Goal: Task Accomplishment & Management: Use online tool/utility

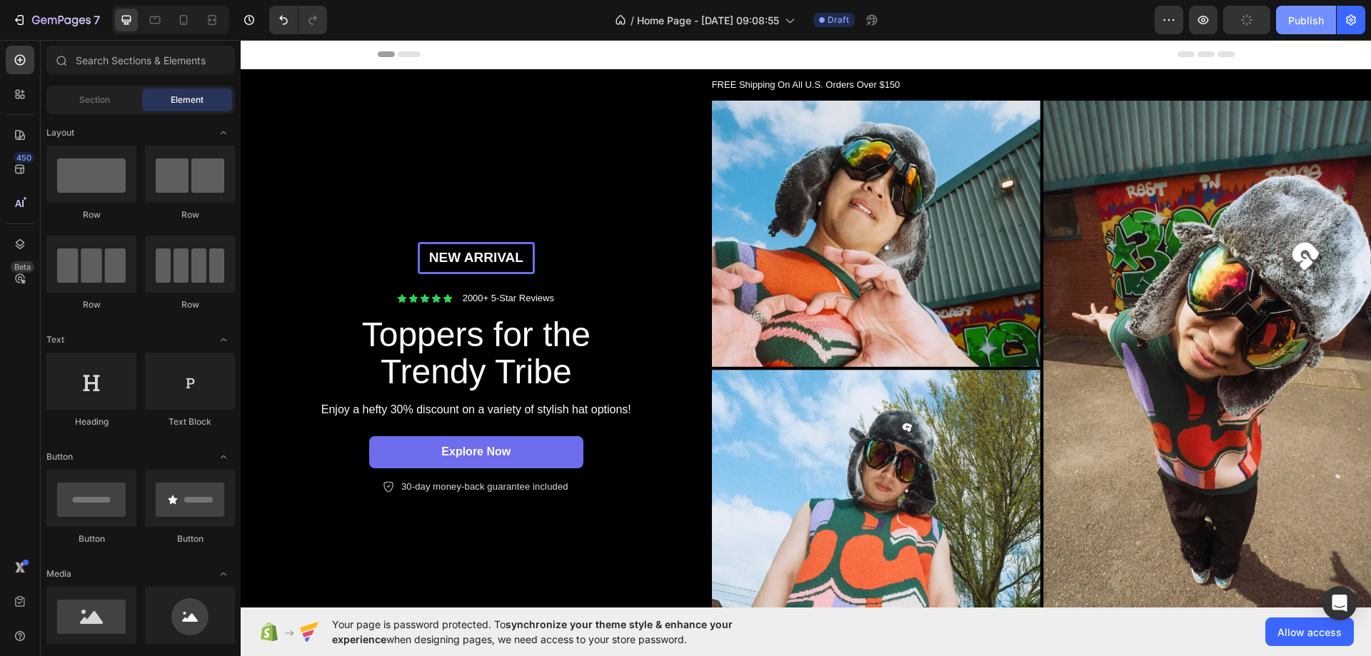
click at [1325, 16] on button "Publish" at bounding box center [1306, 20] width 60 height 29
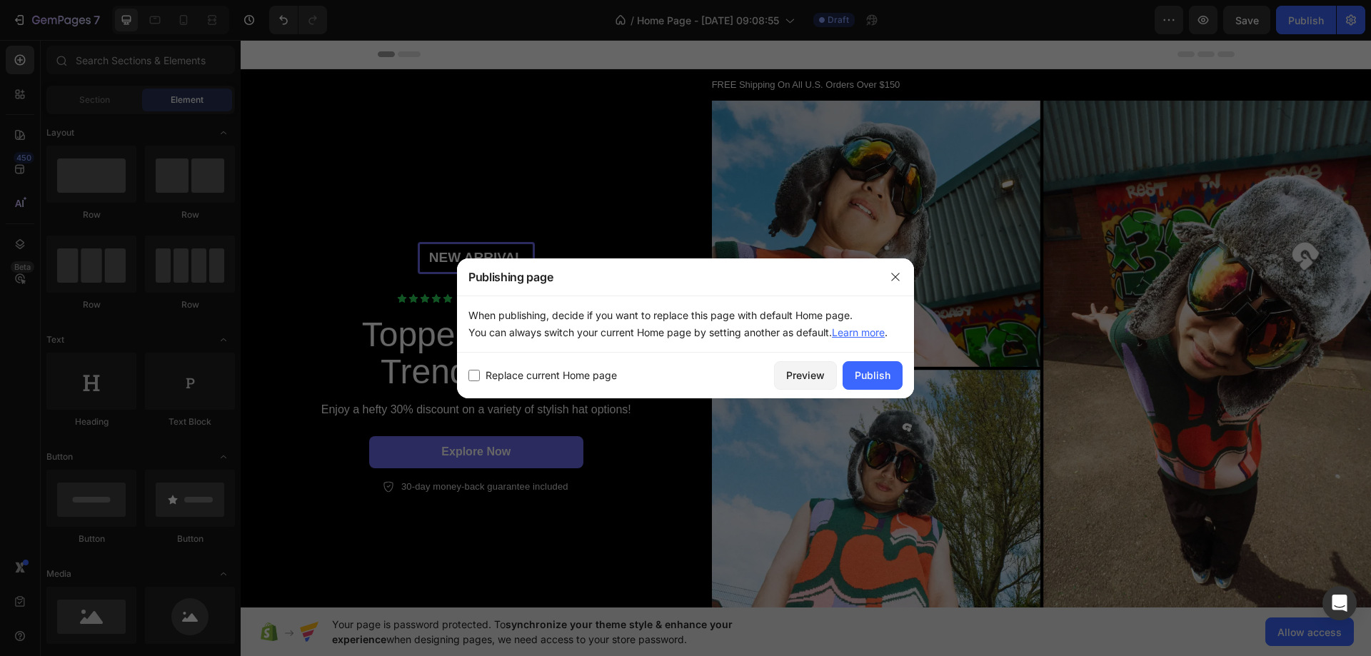
click at [566, 381] on span "Replace current Home page" at bounding box center [551, 375] width 131 height 17
checkbox input "true"
click at [862, 380] on div "Publish" at bounding box center [873, 375] width 36 height 15
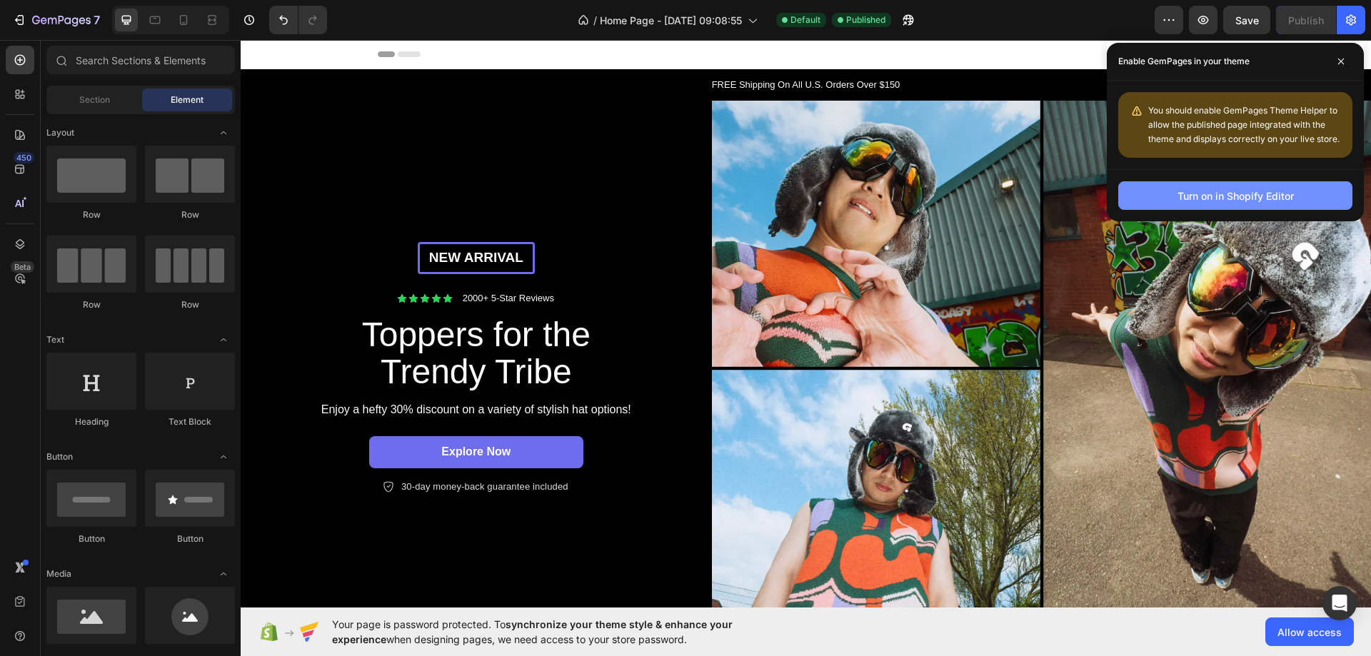
click at [1236, 201] on div "Turn on in Shopify Editor" at bounding box center [1236, 196] width 116 height 15
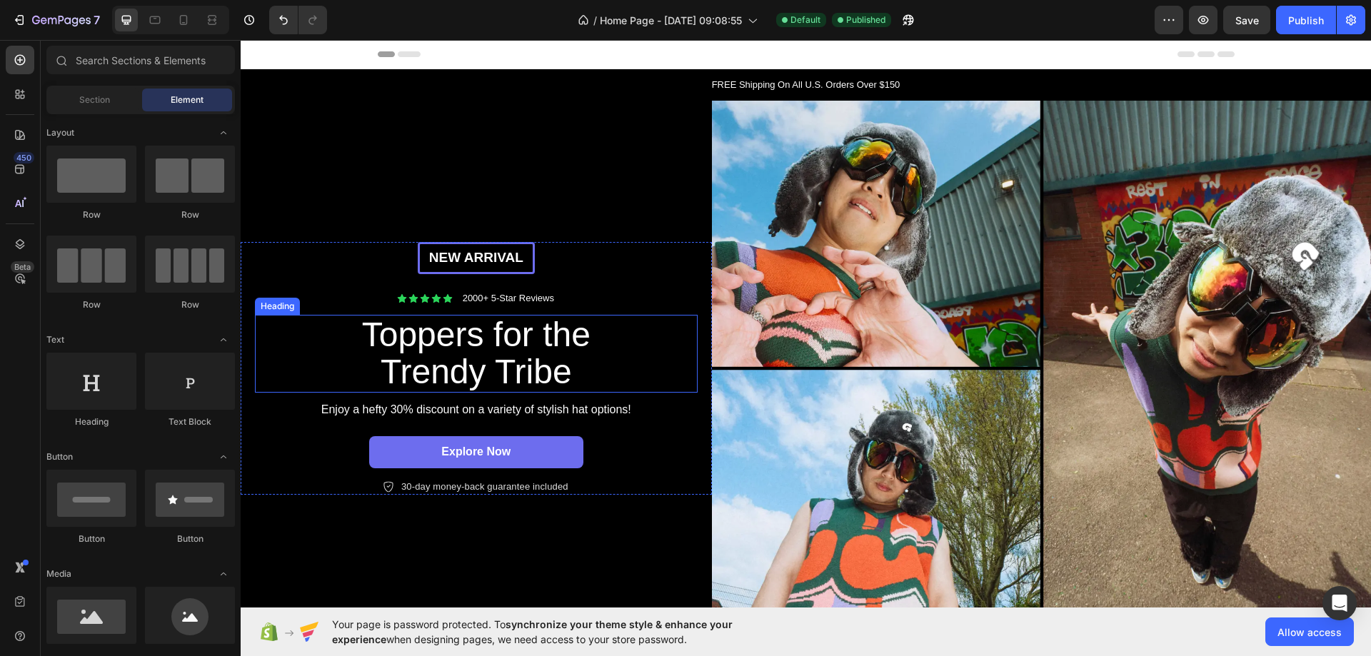
click at [438, 372] on h2 "Toppers for the Trendy Tribe" at bounding box center [476, 354] width 321 height 79
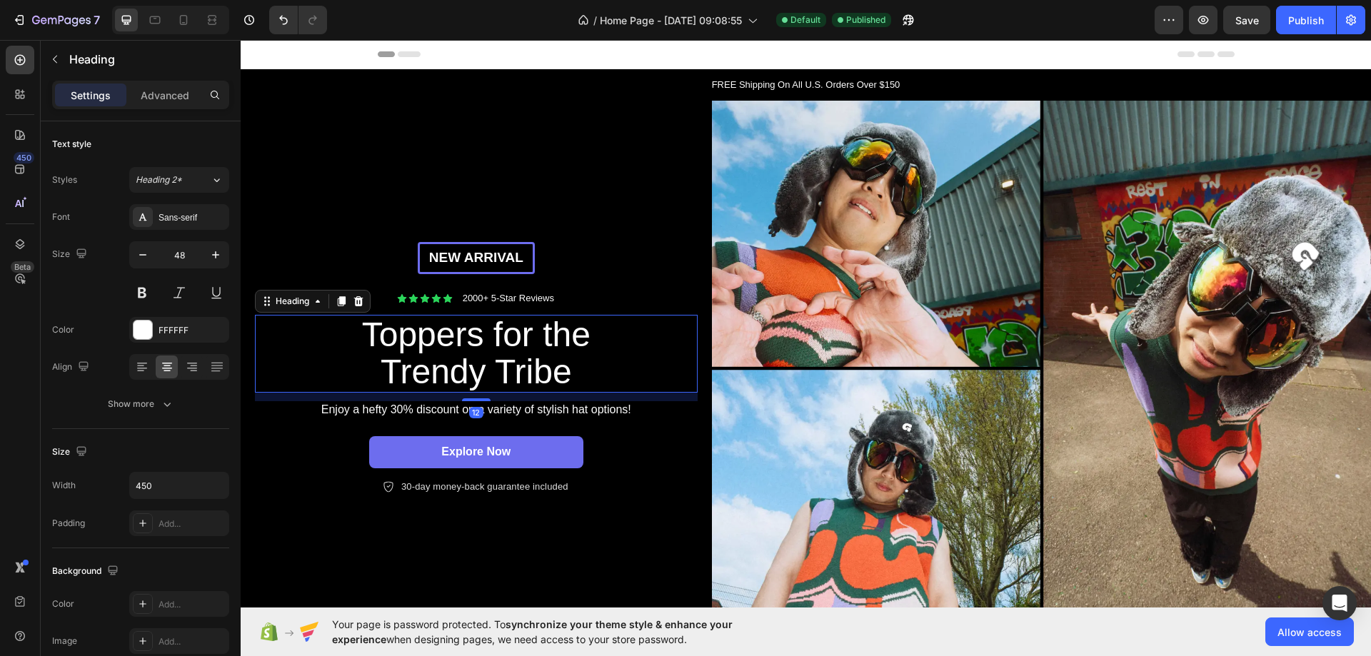
click at [566, 374] on h2 "Toppers for the Trendy Tribe" at bounding box center [476, 354] width 321 height 79
click at [566, 374] on p "Toppers for the Trendy Tribe" at bounding box center [476, 354] width 319 height 76
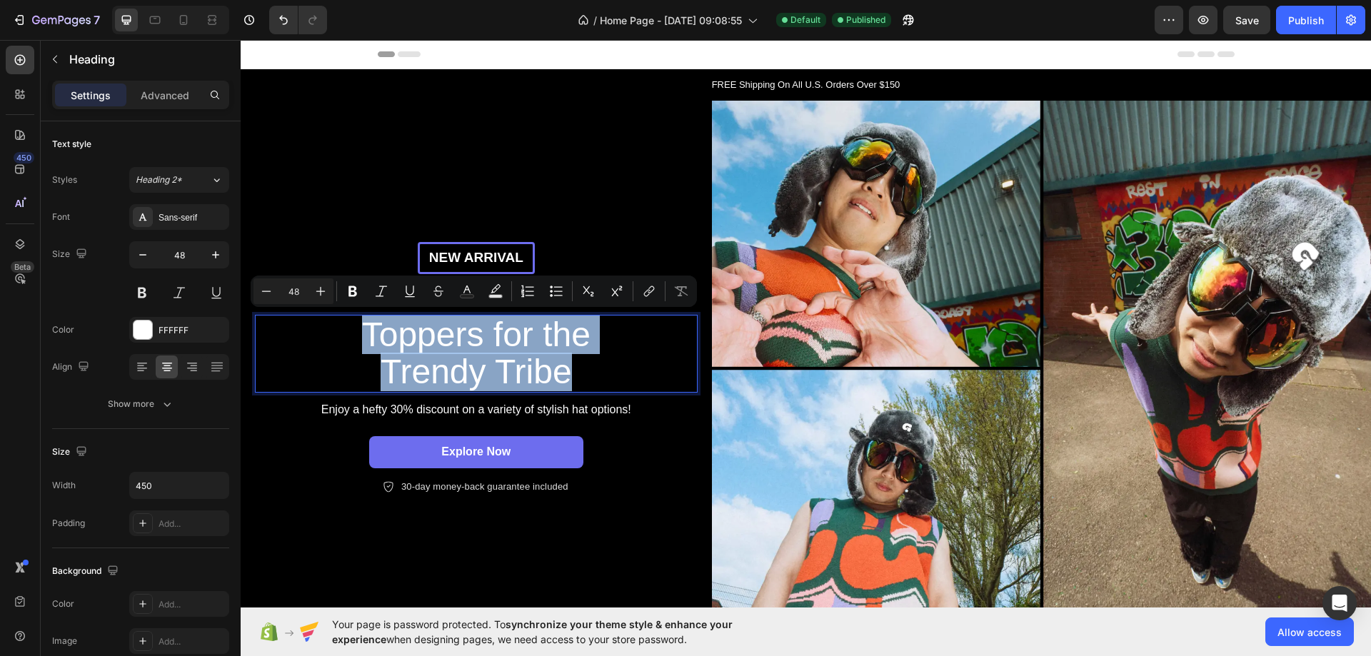
drag, startPoint x: 570, startPoint y: 373, endPoint x: 364, endPoint y: 331, distance: 210.5
click at [364, 331] on p "Toppers for the Trendy Tribe" at bounding box center [476, 354] width 319 height 76
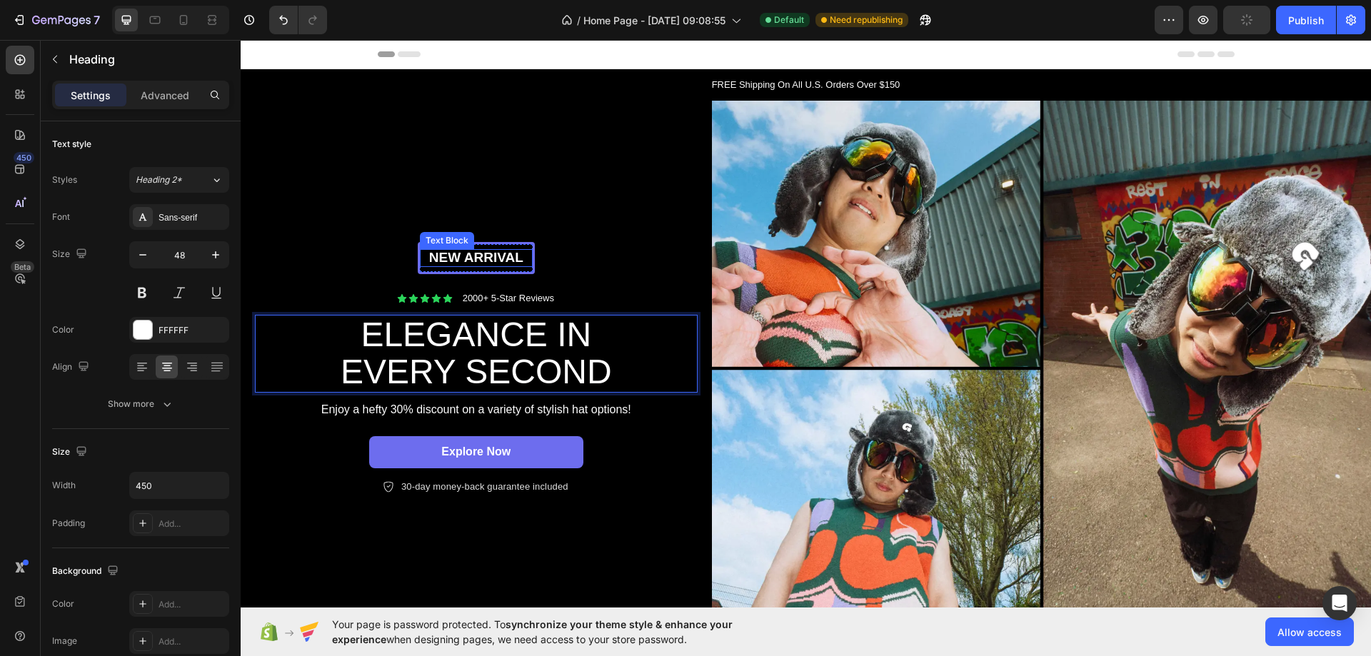
click at [473, 261] on p "New arrival" at bounding box center [476, 258] width 110 height 18
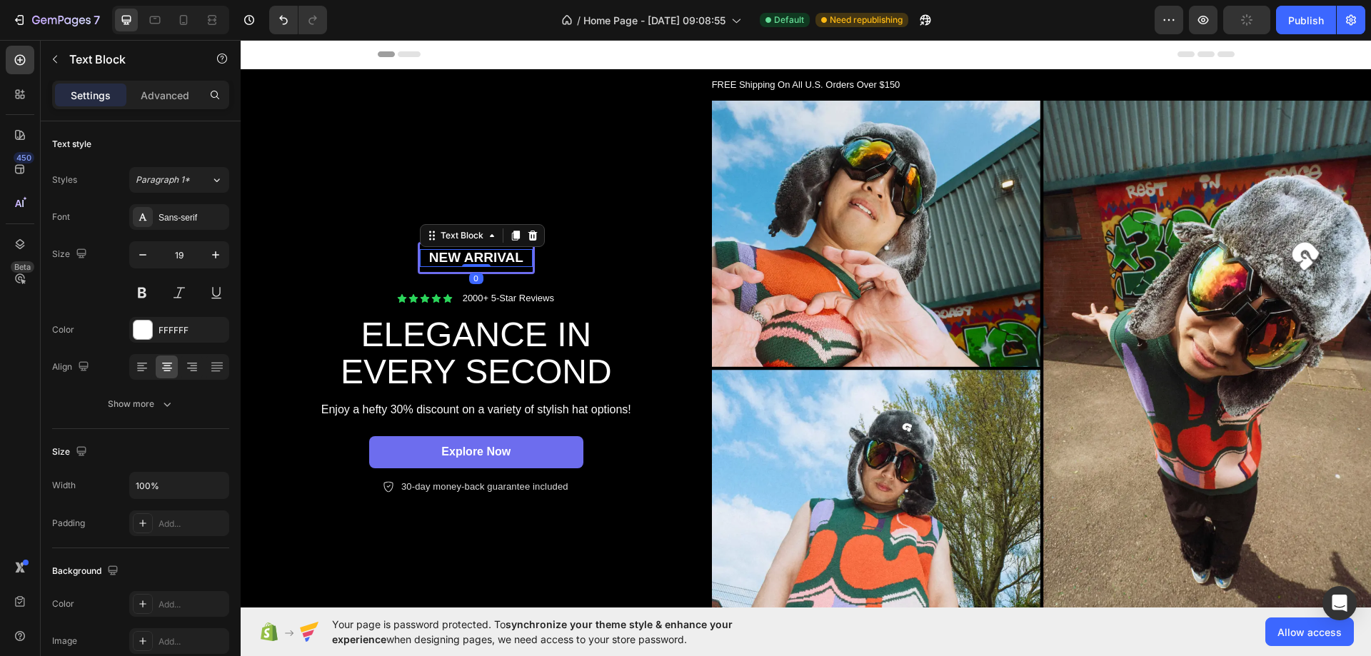
click at [513, 257] on p "New arrival" at bounding box center [476, 258] width 110 height 18
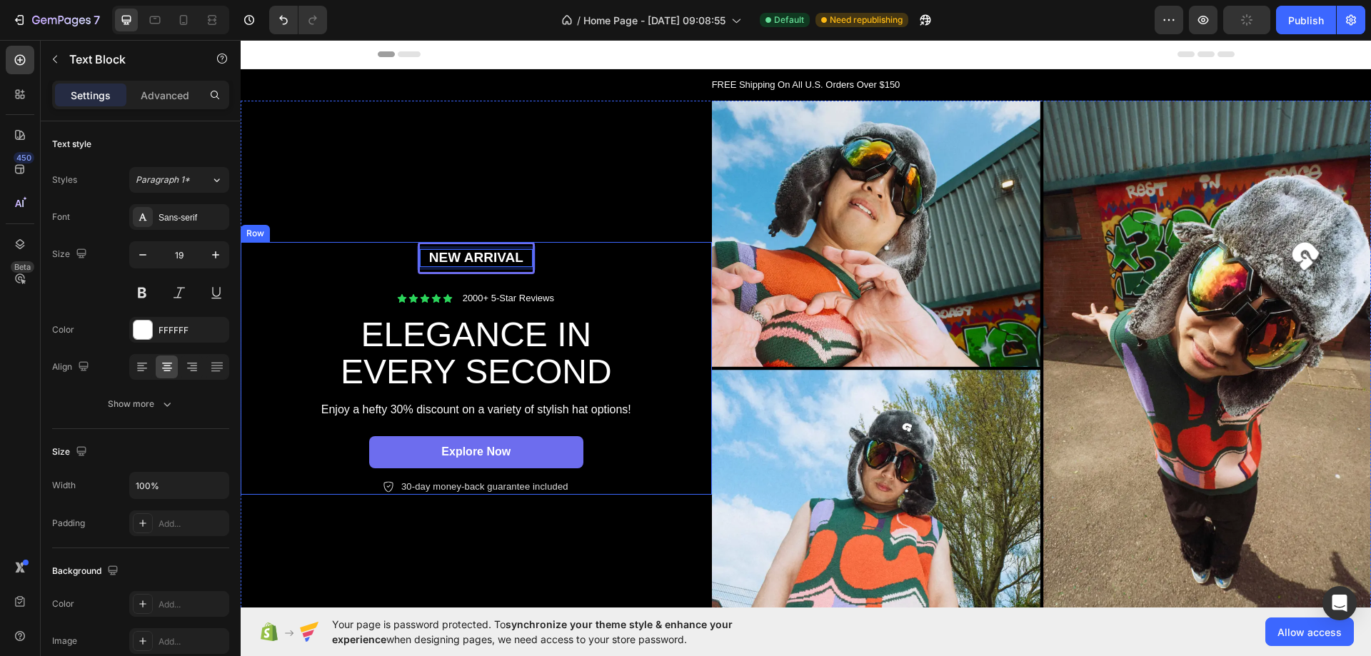
click at [620, 226] on div "New arrival Text Block 0 Row Icon Icon Icon Icon Icon Icon List 2000+ 5-Star Re…" at bounding box center [476, 369] width 471 height 536
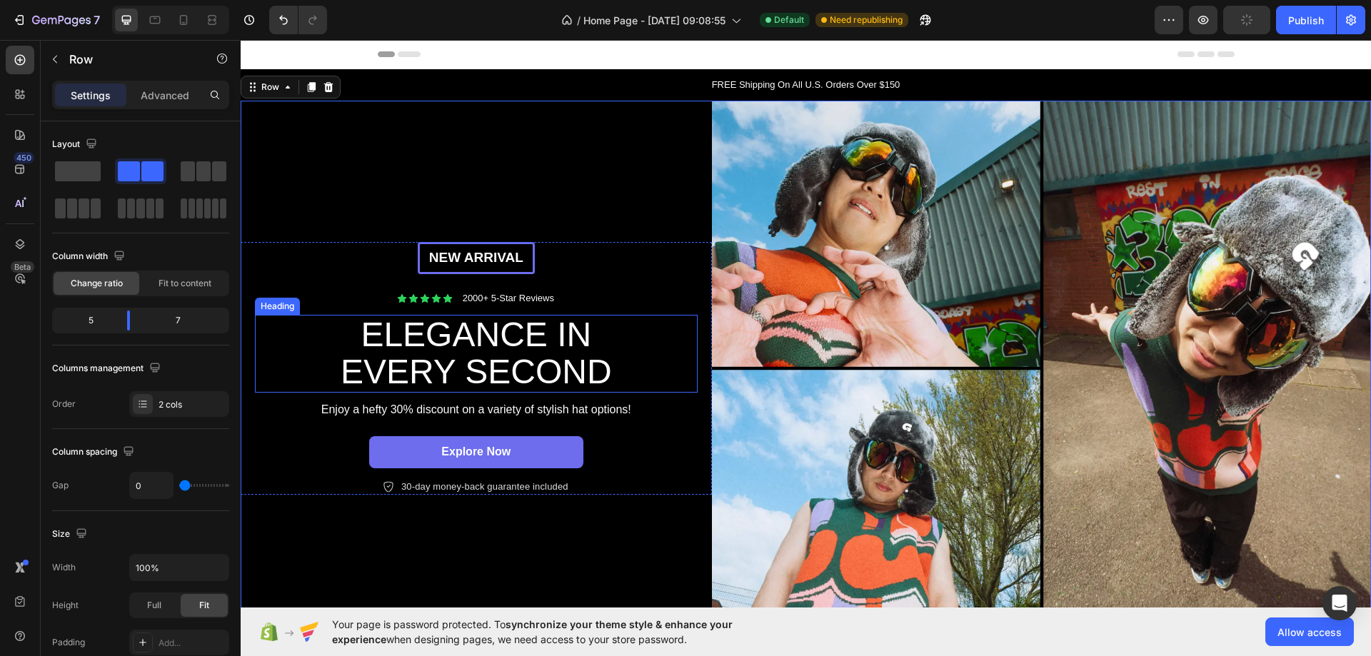
click at [476, 357] on p "ELEGANCE IN EVERY SECOND" at bounding box center [476, 354] width 319 height 76
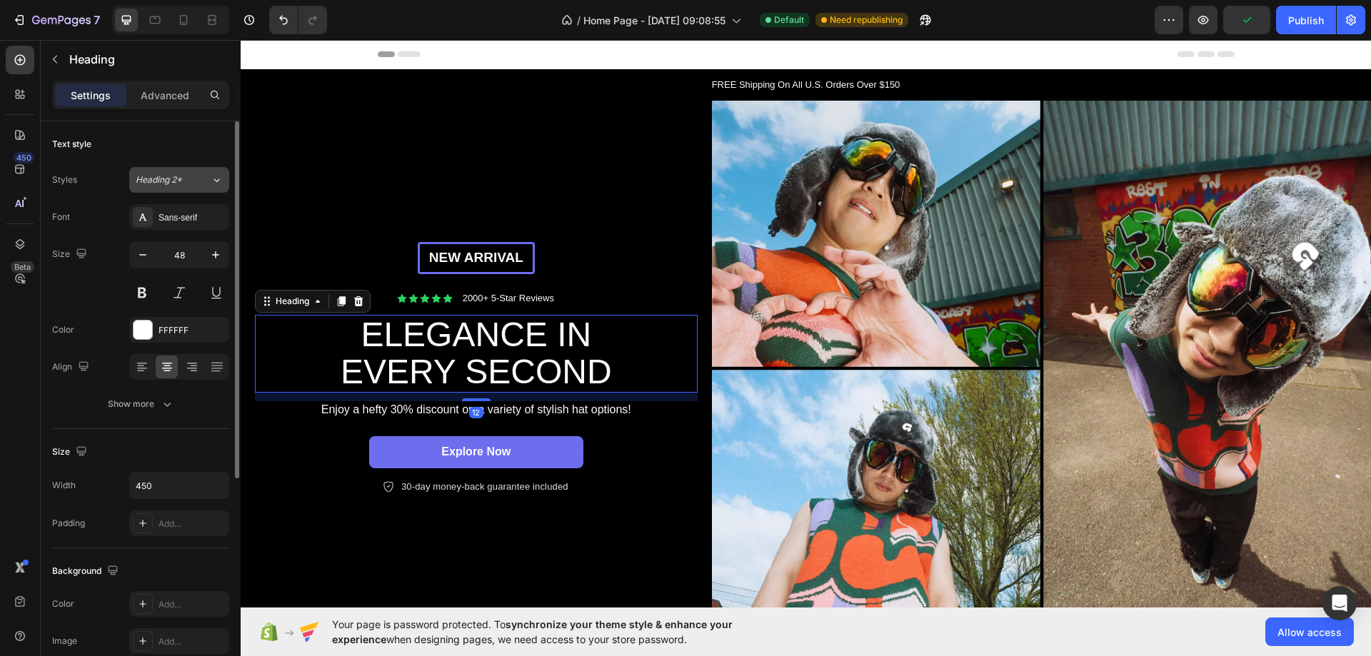
click at [156, 181] on span "Heading 2*" at bounding box center [159, 180] width 46 height 13
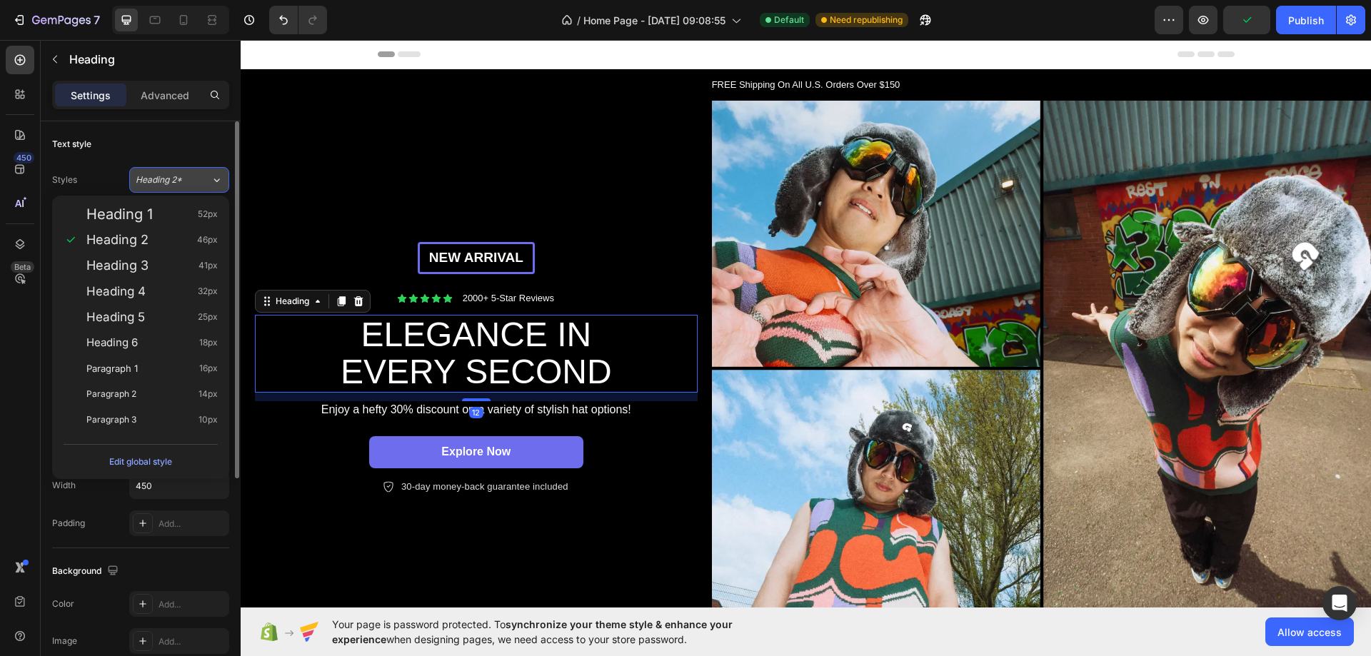
click at [156, 181] on span "Heading 2*" at bounding box center [159, 180] width 46 height 13
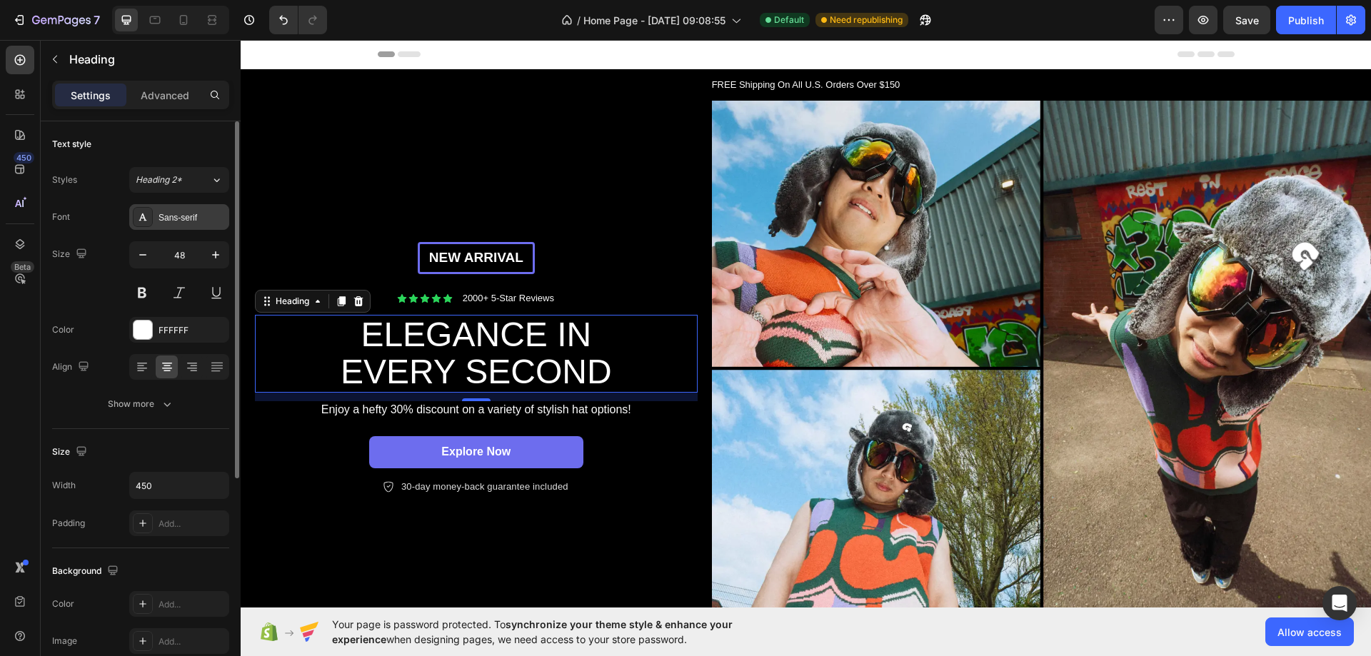
click at [169, 210] on div "Sans-serif" at bounding box center [179, 217] width 100 height 26
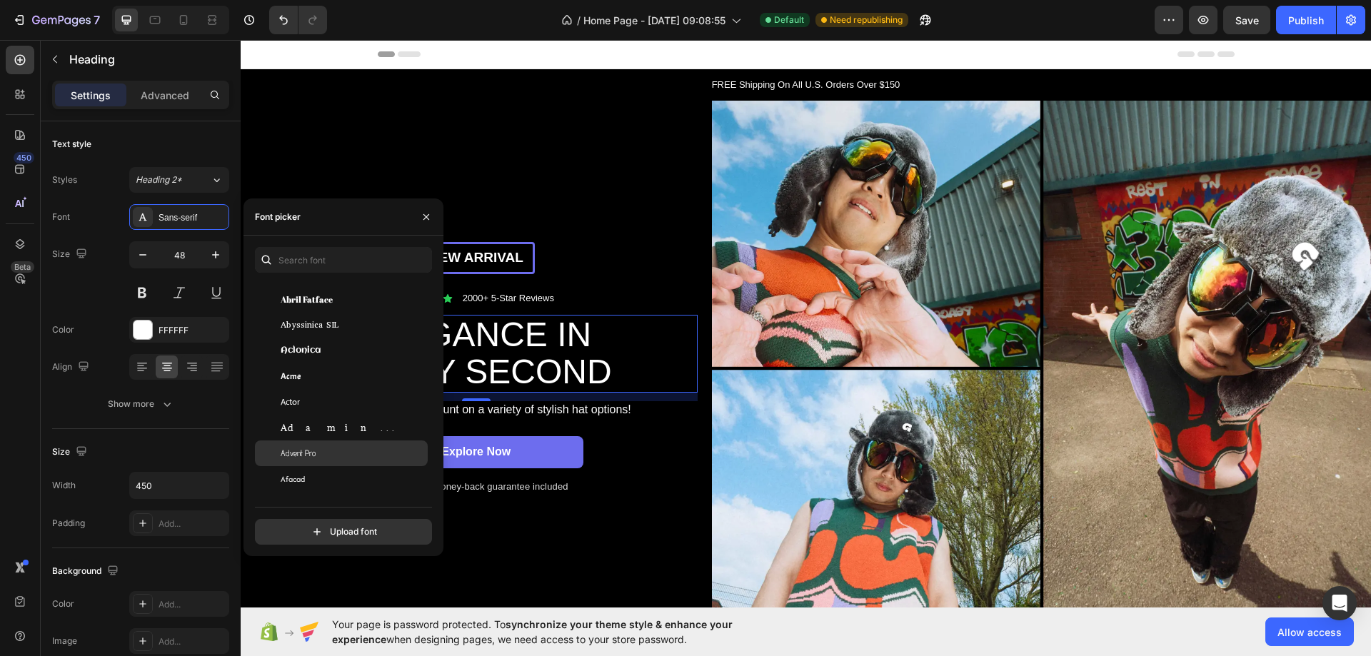
scroll to position [357, 0]
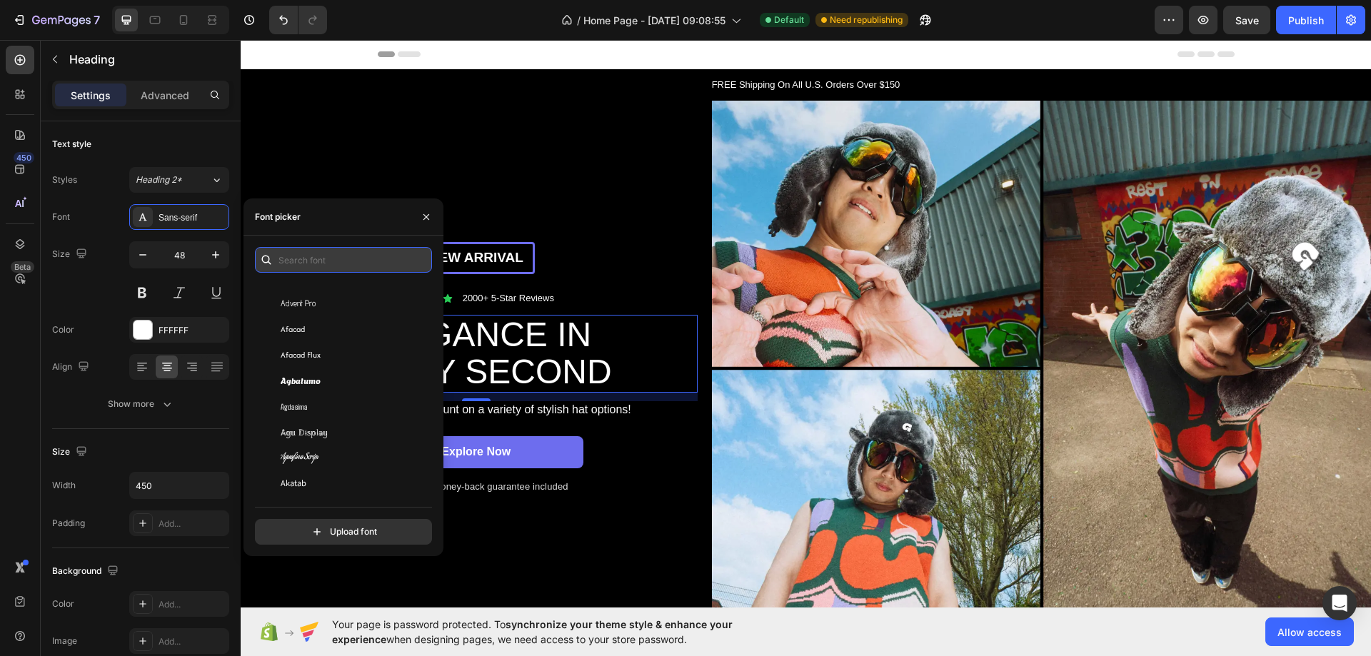
click at [304, 249] on input "text" at bounding box center [343, 260] width 177 height 26
type input "g"
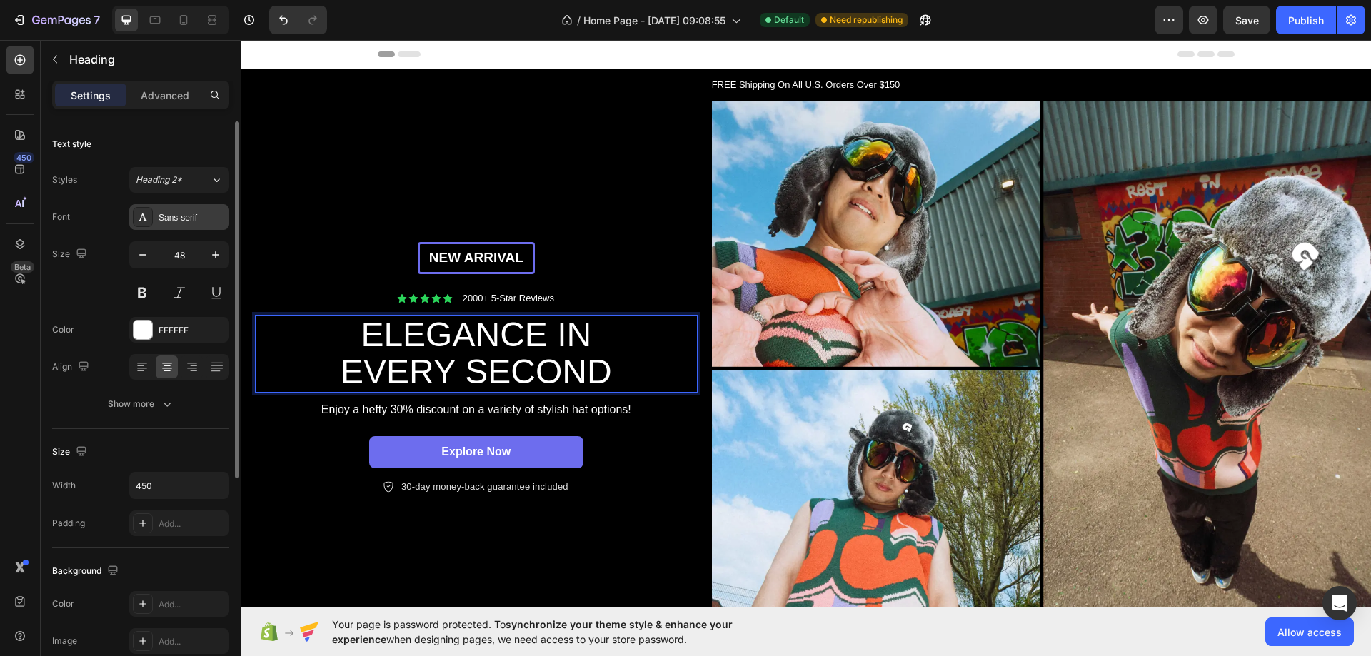
click at [186, 214] on div "Sans-serif" at bounding box center [192, 217] width 67 height 13
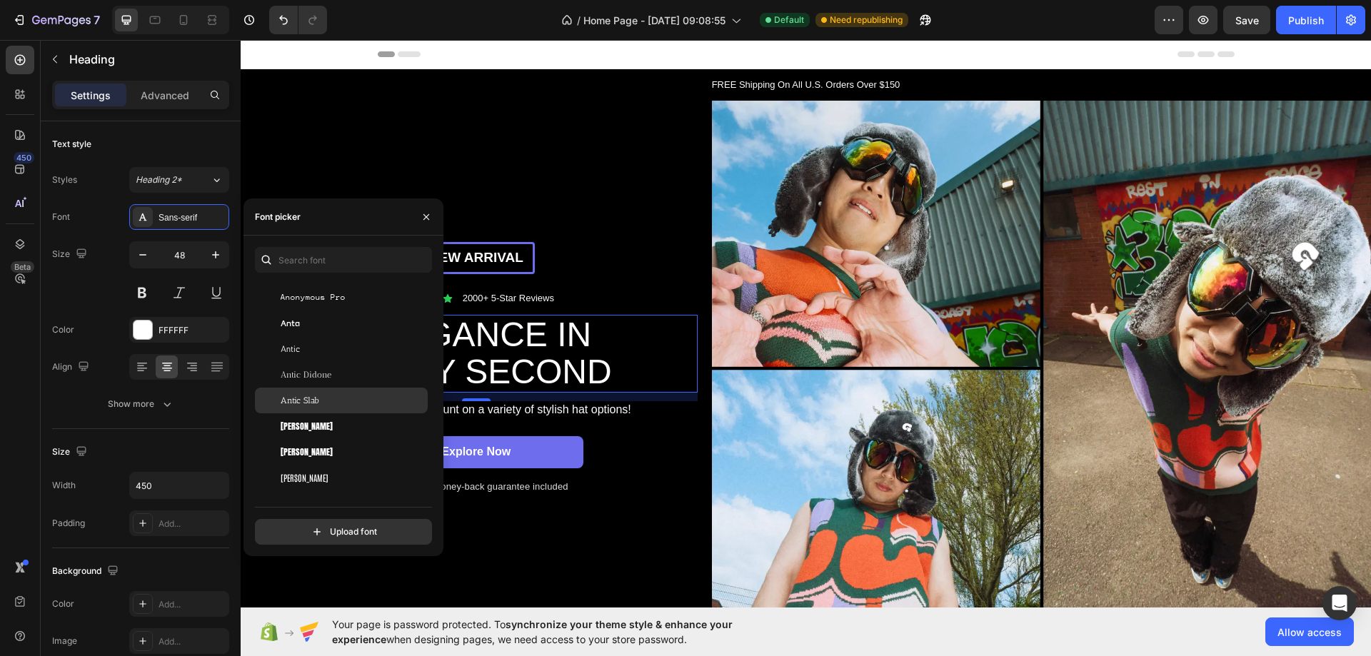
click at [316, 405] on span "Antic Slab" at bounding box center [300, 400] width 39 height 13
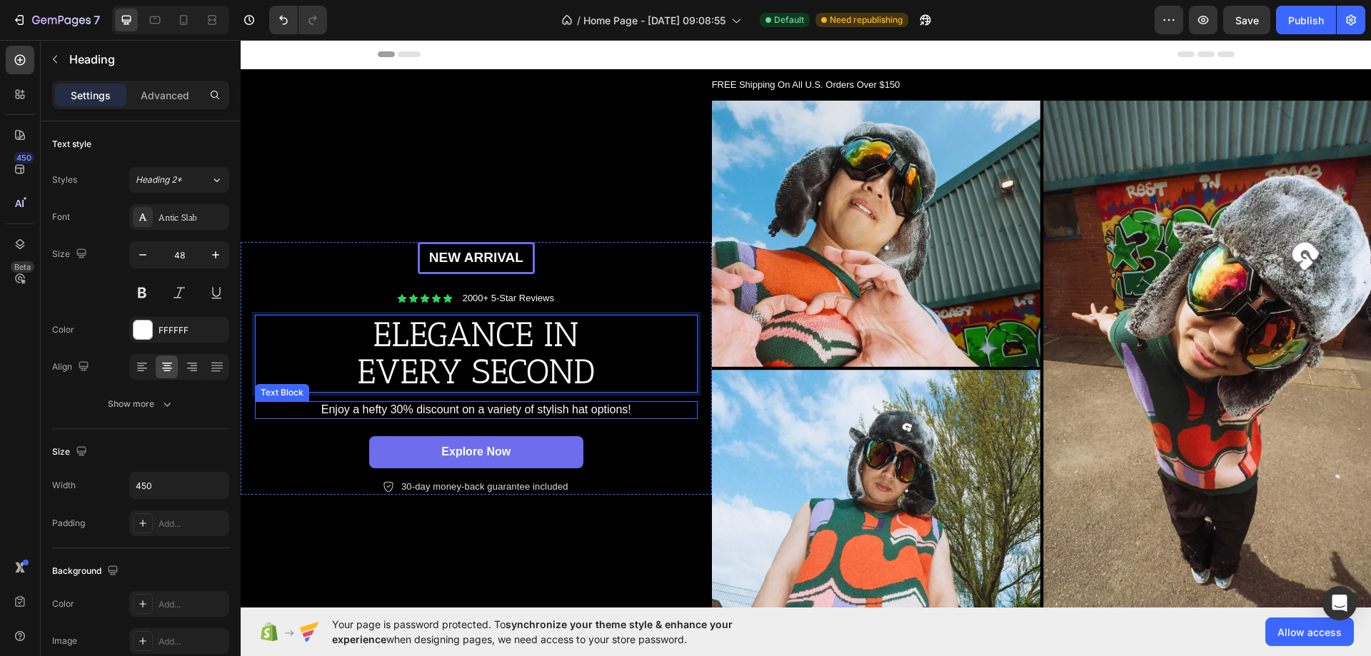
click at [420, 404] on p "Enjoy a hefty 30% discount on a variety of stylish hat options!" at bounding box center [476, 410] width 440 height 15
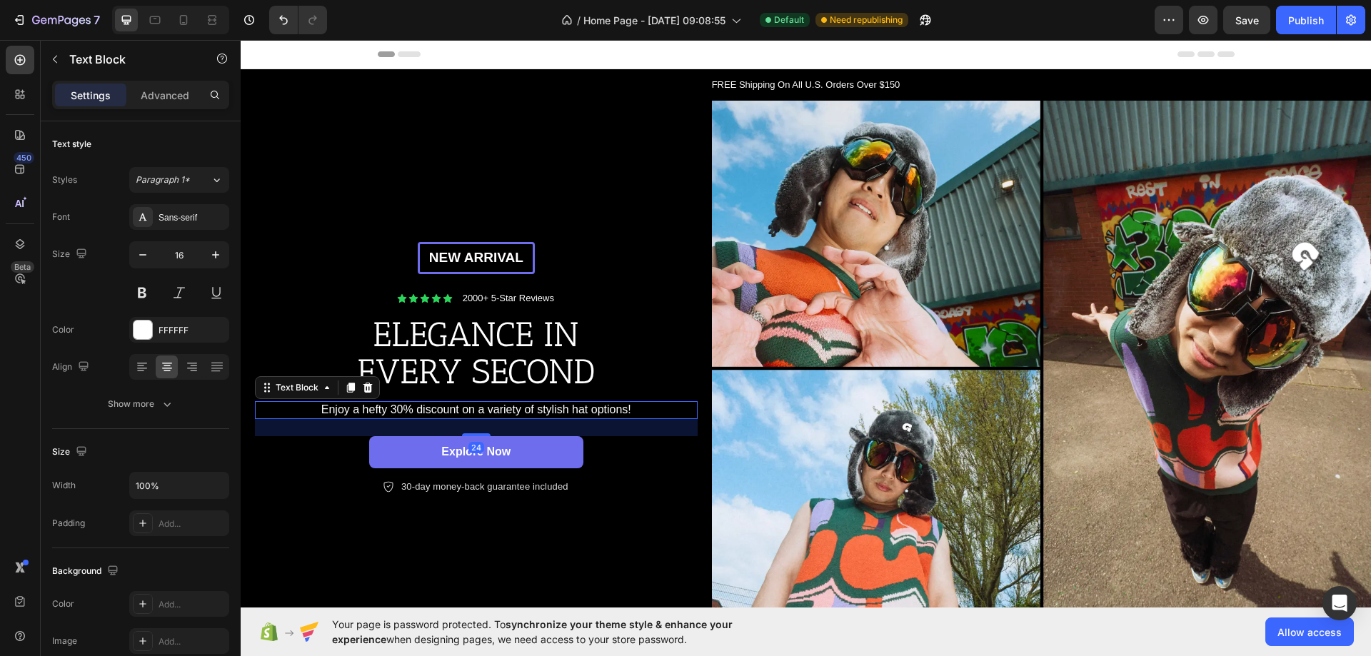
click at [404, 411] on p "Enjoy a hefty 30% discount on a variety of stylish hat options!" at bounding box center [476, 410] width 440 height 15
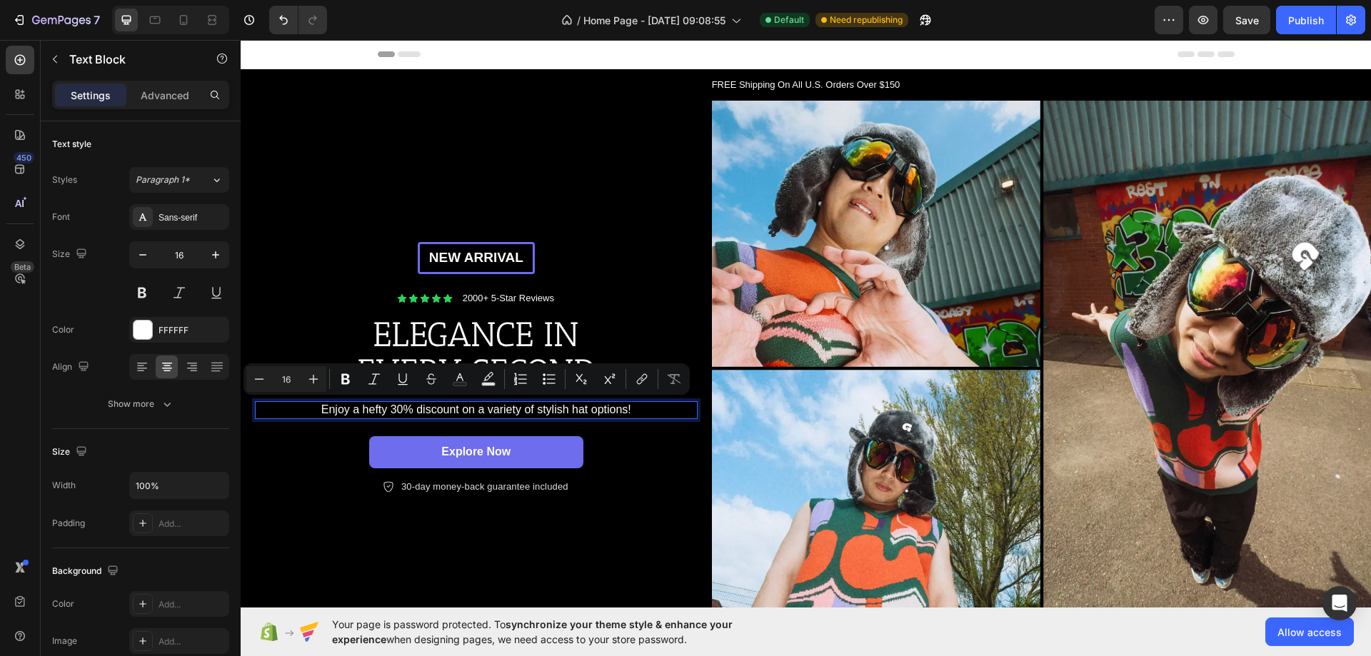
click at [395, 403] on p "Enjoy a hefty 30% discount on a variety of stylish hat options!" at bounding box center [476, 410] width 440 height 15
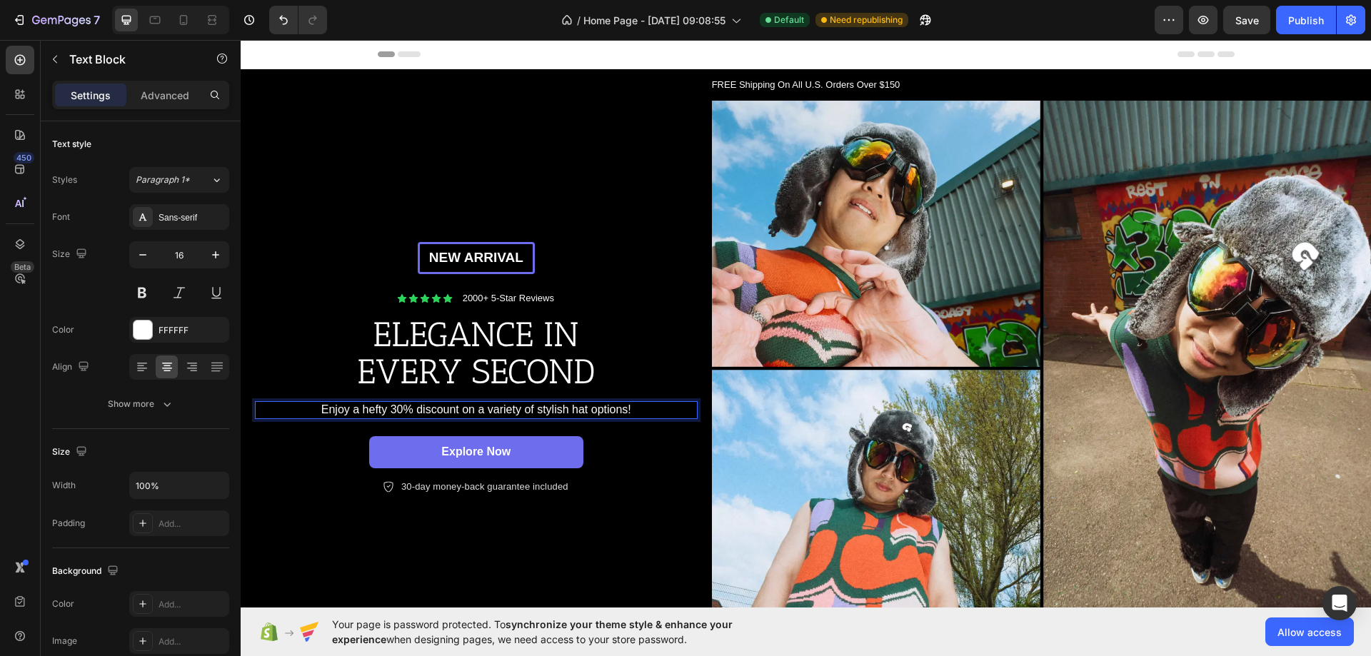
click at [405, 409] on p "Enjoy a hefty 30% discount on a variety of stylish hat options!" at bounding box center [476, 410] width 440 height 15
click at [397, 409] on p "Enjoy a hefty 30% discount on a variety of stylish hat options!" at bounding box center [476, 410] width 440 height 15
click at [404, 411] on p "Enjoy a hefty 30% discount on a variety of stylish hat options!" at bounding box center [476, 410] width 440 height 15
click at [531, 405] on p "Enjoy a hefty 00% discount on a variety of stylish hat options!" at bounding box center [476, 410] width 440 height 15
click at [578, 404] on p "Enjoy a hefty 00% discount on a variety of stylish hat options!" at bounding box center [476, 410] width 440 height 15
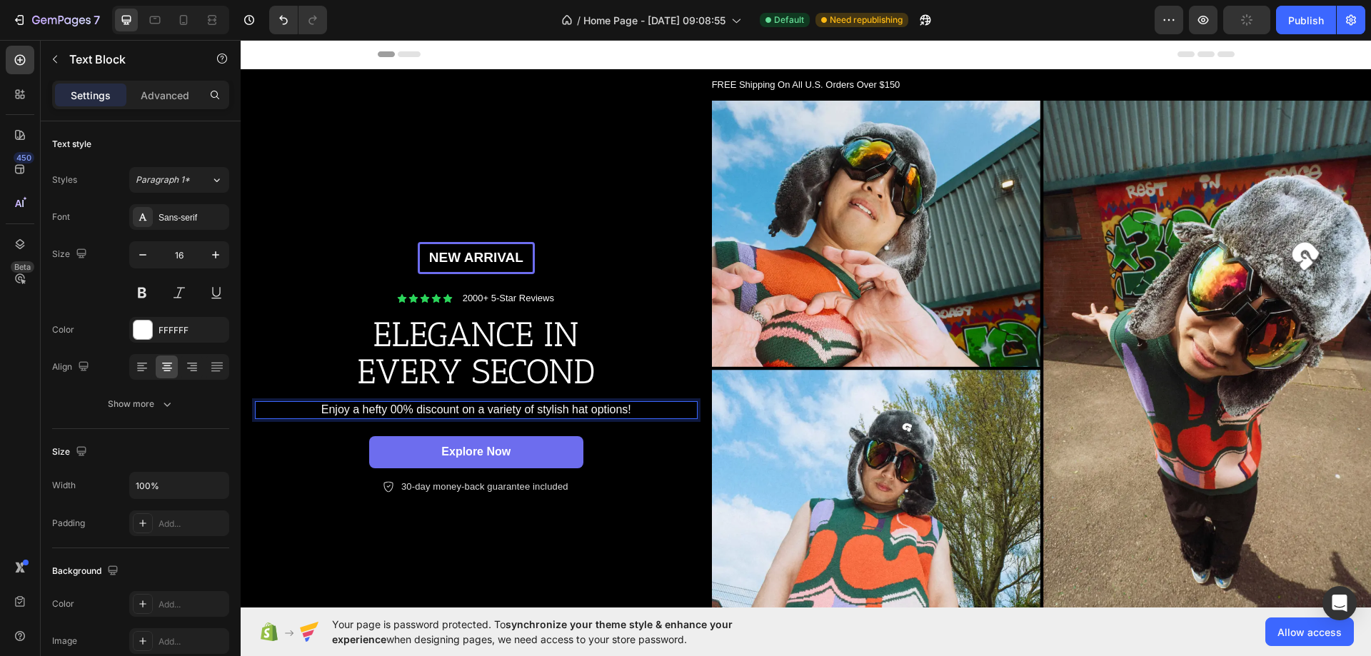
click at [589, 405] on p "Enjoy a hefty 00% discount on a variety of stylish hat options!" at bounding box center [476, 410] width 440 height 15
click at [586, 406] on p "Enjoy a hefty 00% discount on a variety of stylish hat options!" at bounding box center [476, 410] width 440 height 15
click at [554, 405] on p "Enjoy a hefty 00% discount on a variety of stylish Watch options!" at bounding box center [476, 410] width 440 height 15
click at [559, 405] on p "Enjoy a hefty 00% discount on a variety of stylish Watch options!" at bounding box center [476, 410] width 440 height 15
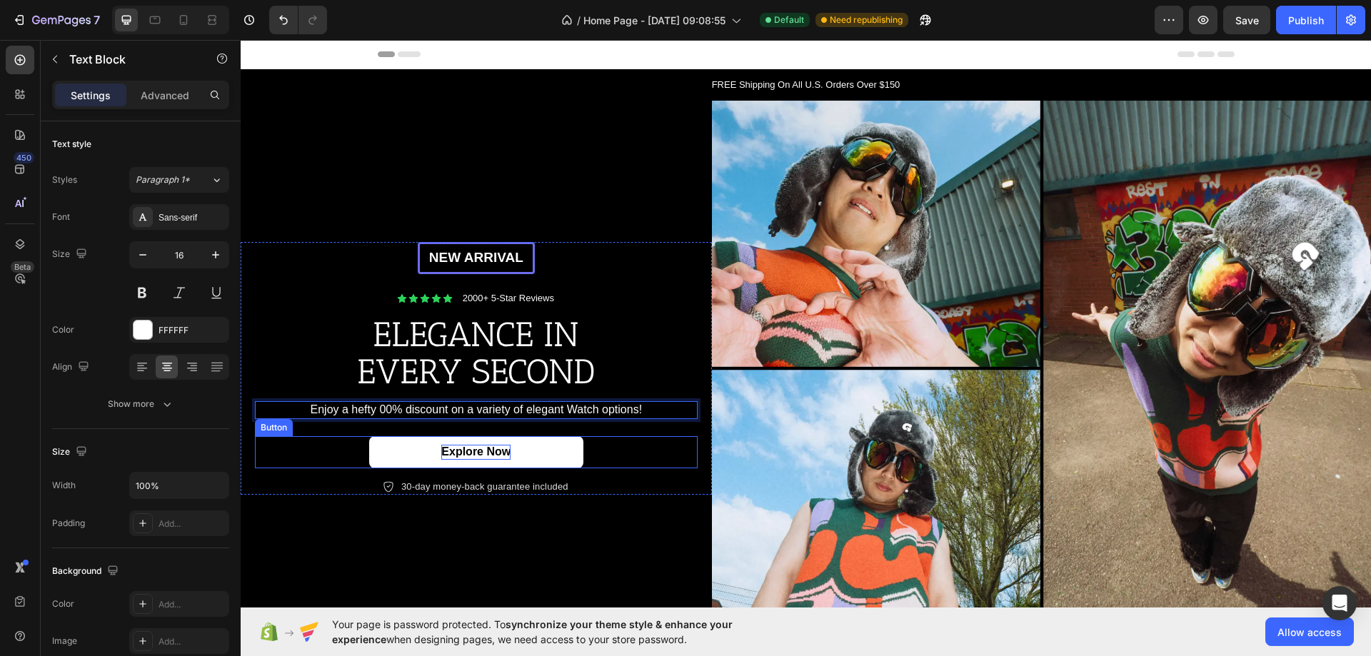
click at [481, 454] on p "Explore Now" at bounding box center [475, 452] width 69 height 15
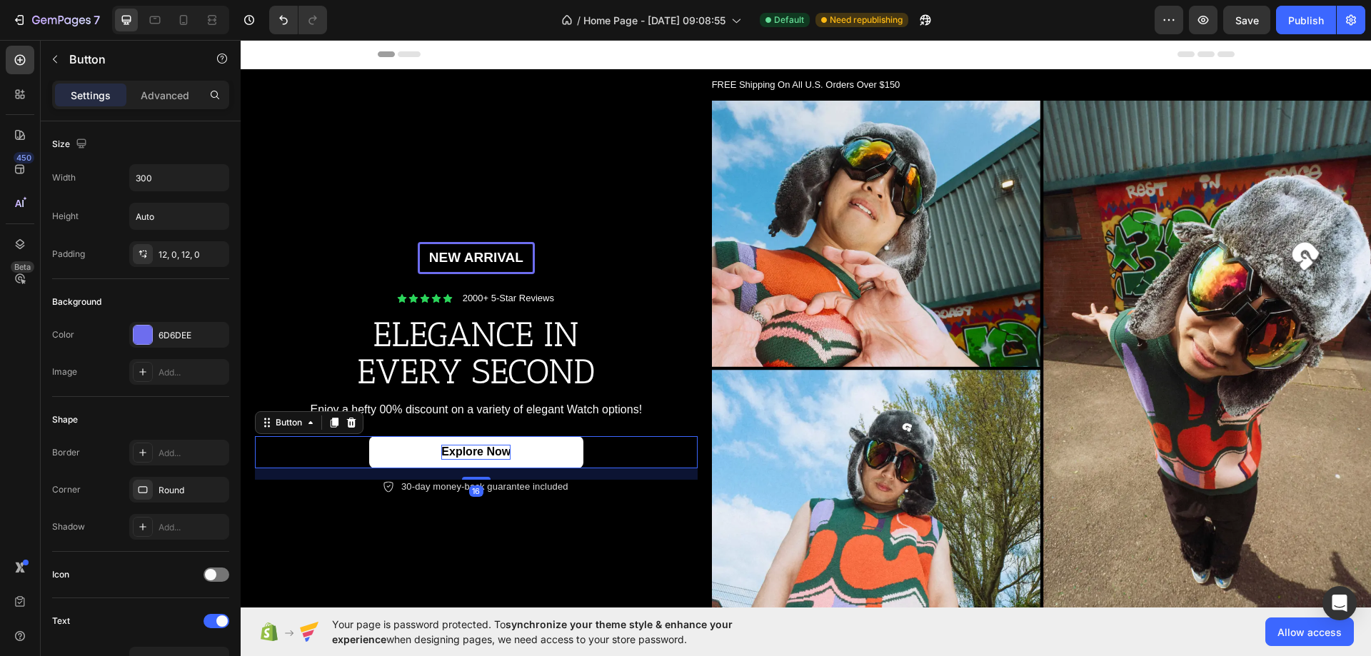
click at [501, 449] on p "Explore Now" at bounding box center [475, 452] width 69 height 15
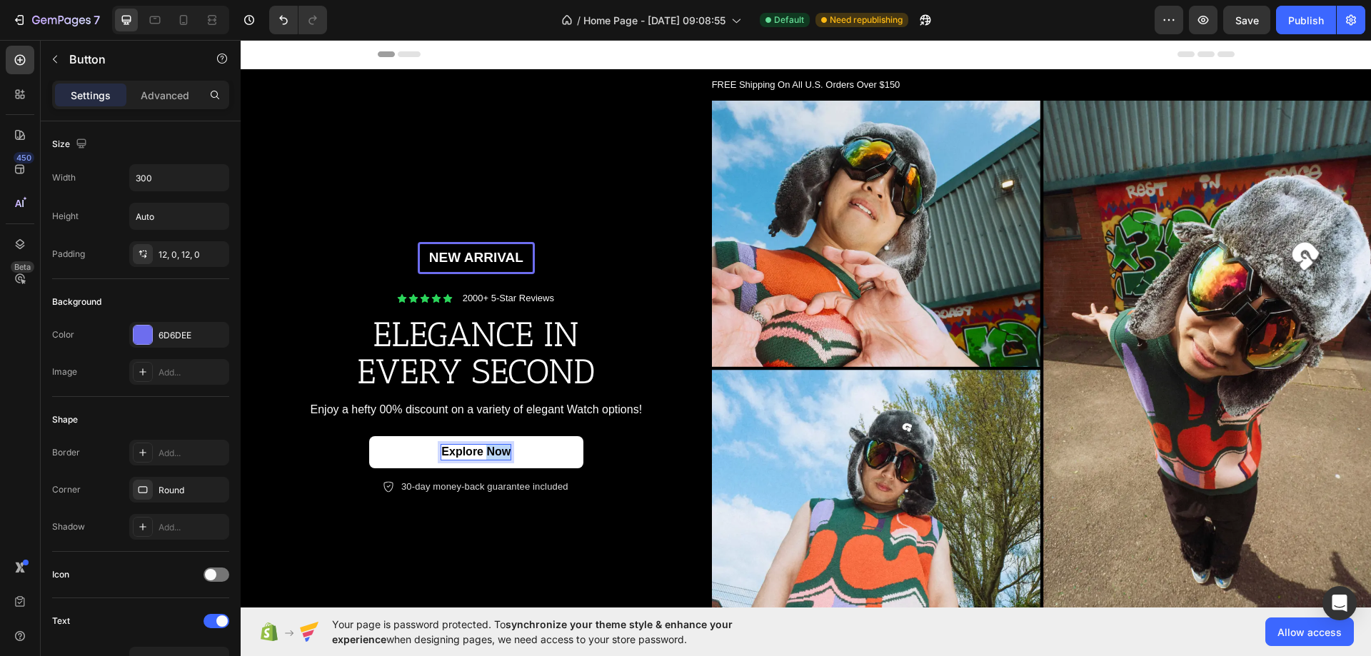
click at [501, 449] on p "Explore Now" at bounding box center [475, 452] width 69 height 15
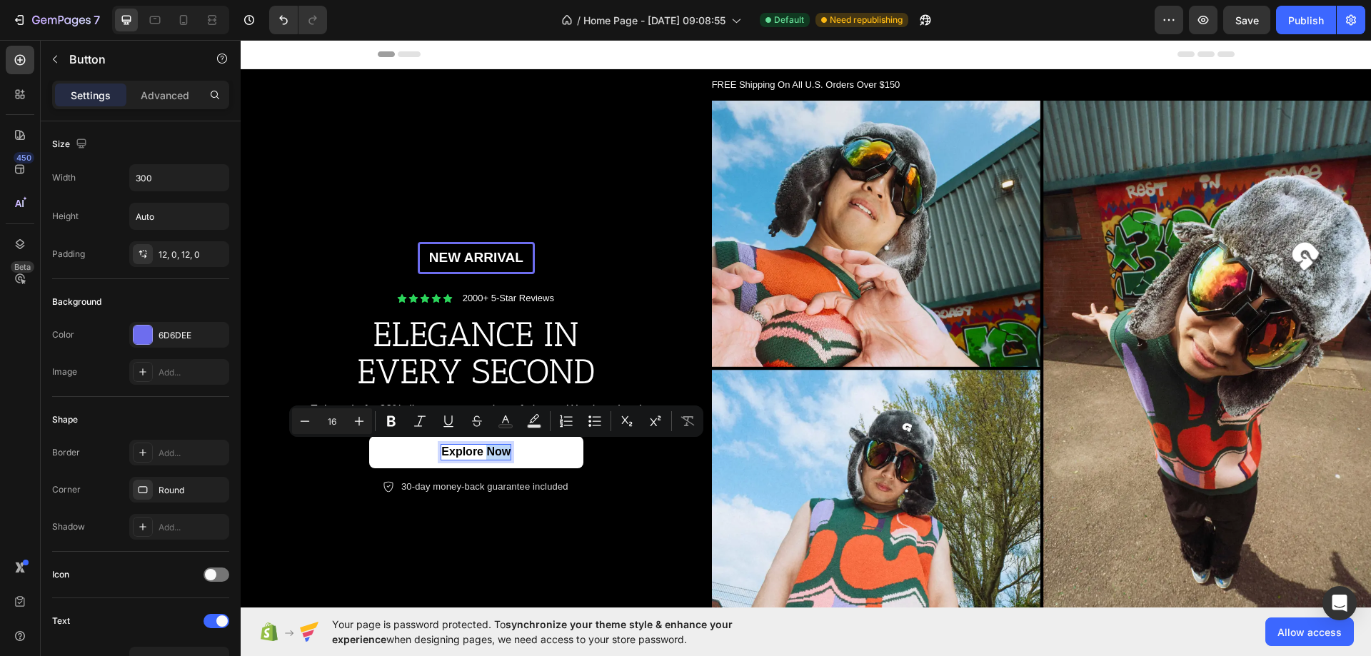
click at [496, 449] on p "Explore Now" at bounding box center [475, 452] width 69 height 15
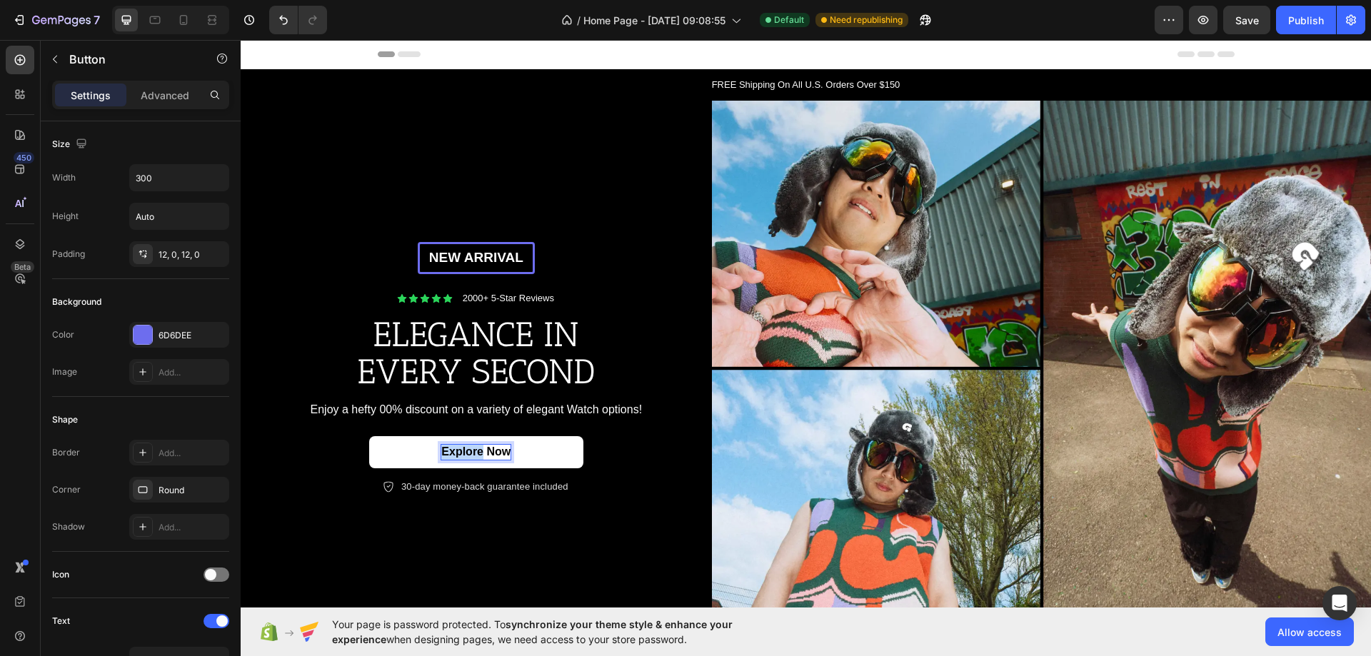
drag, startPoint x: 479, startPoint y: 446, endPoint x: 430, endPoint y: 454, distance: 49.1
click at [430, 454] on link "Explore Now" at bounding box center [476, 452] width 214 height 32
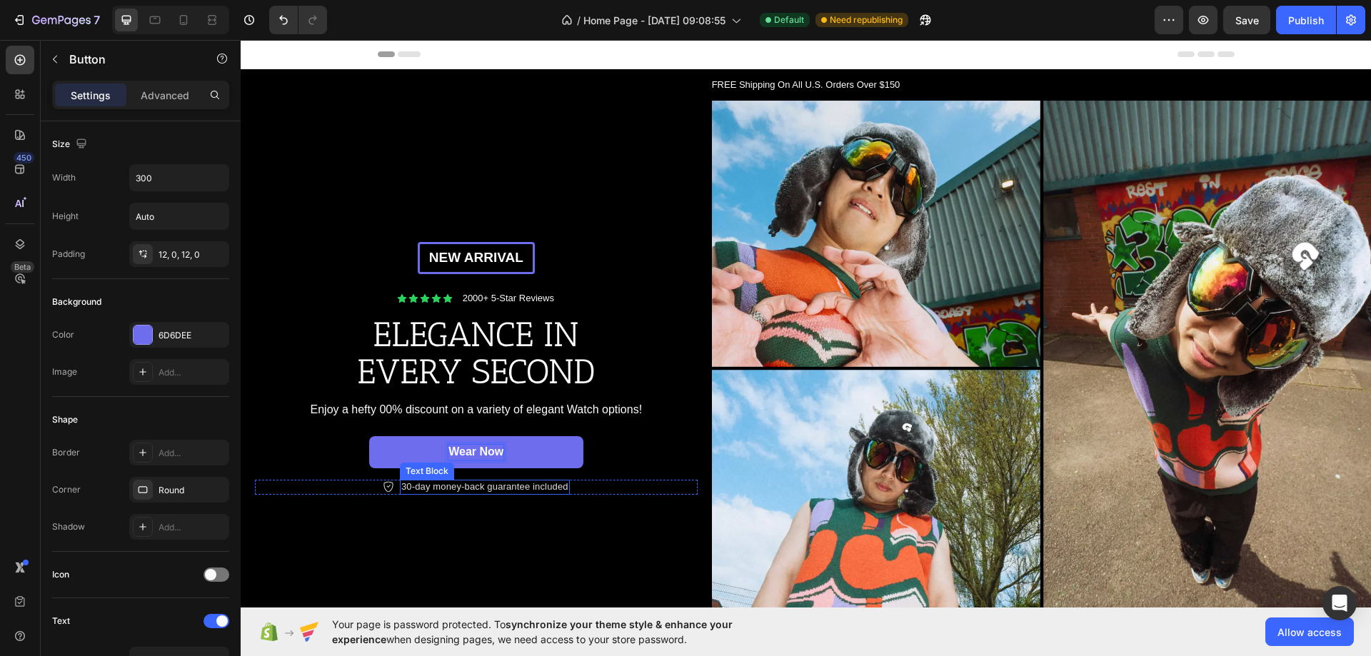
click at [484, 489] on p "30-day money-back guarantee included" at bounding box center [484, 487] width 167 height 12
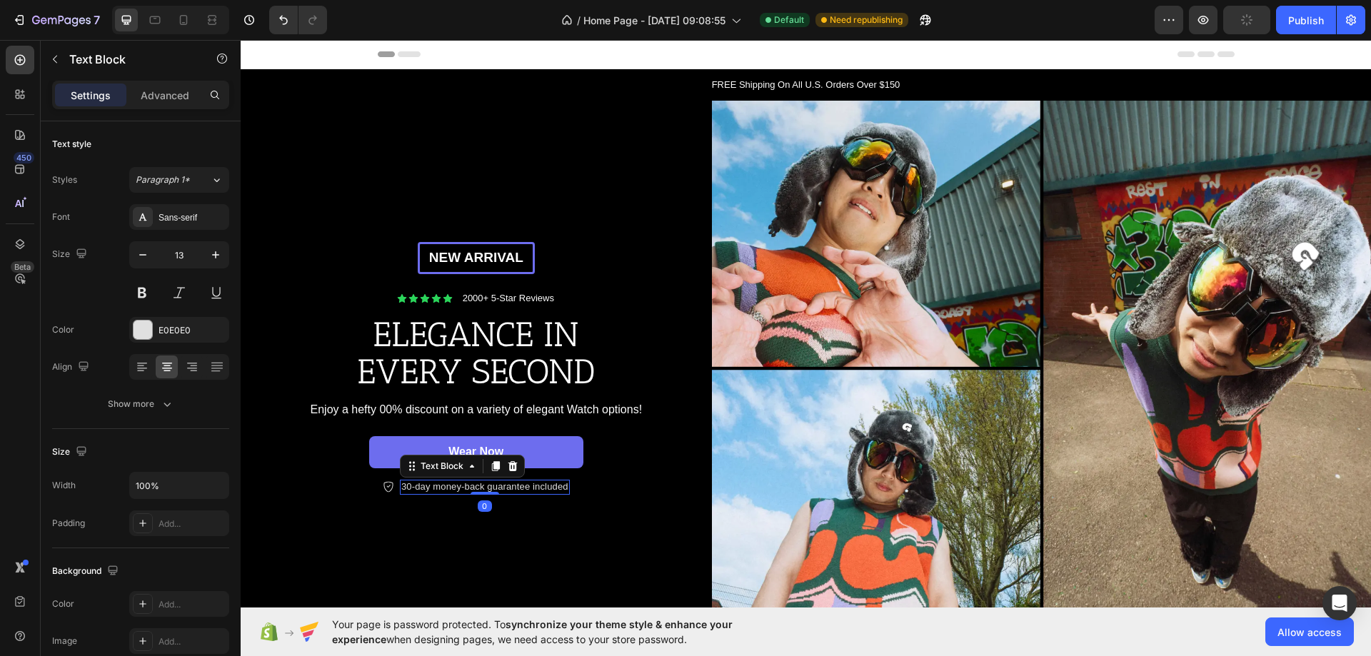
click at [536, 489] on p "30-day money-back guarantee included" at bounding box center [484, 487] width 167 height 12
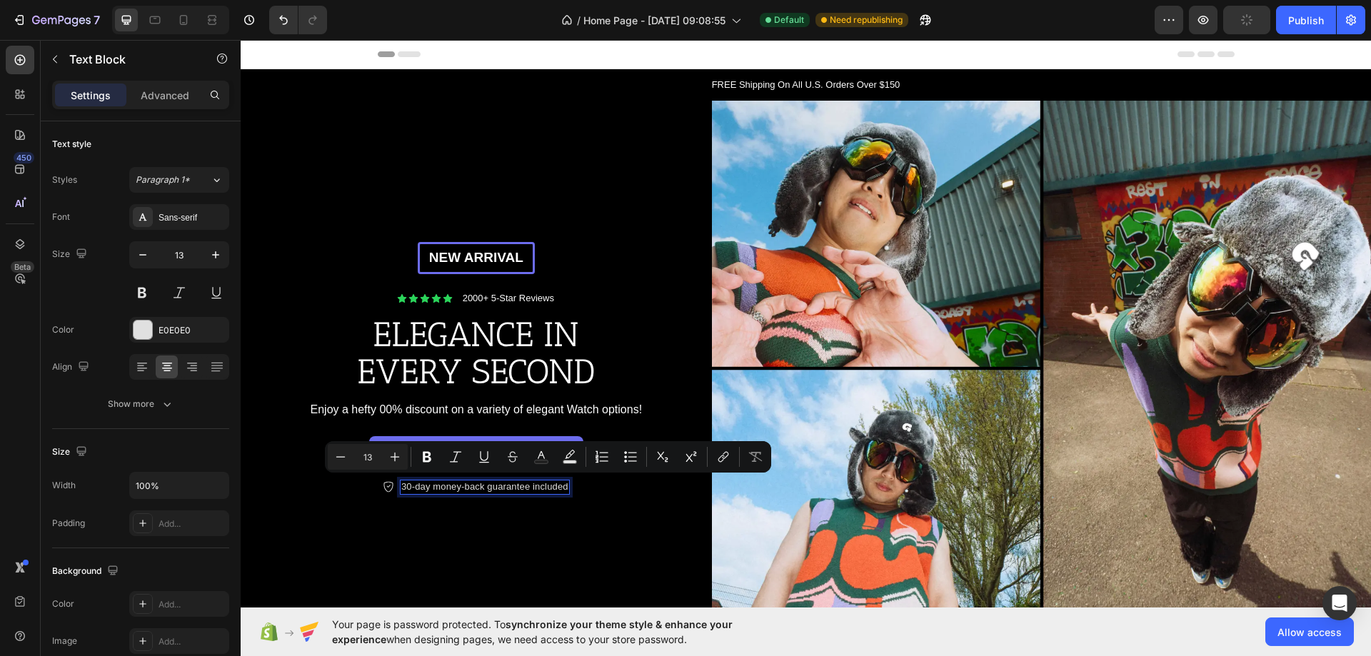
click at [413, 487] on p "30-day money-back guarantee included" at bounding box center [484, 487] width 167 height 12
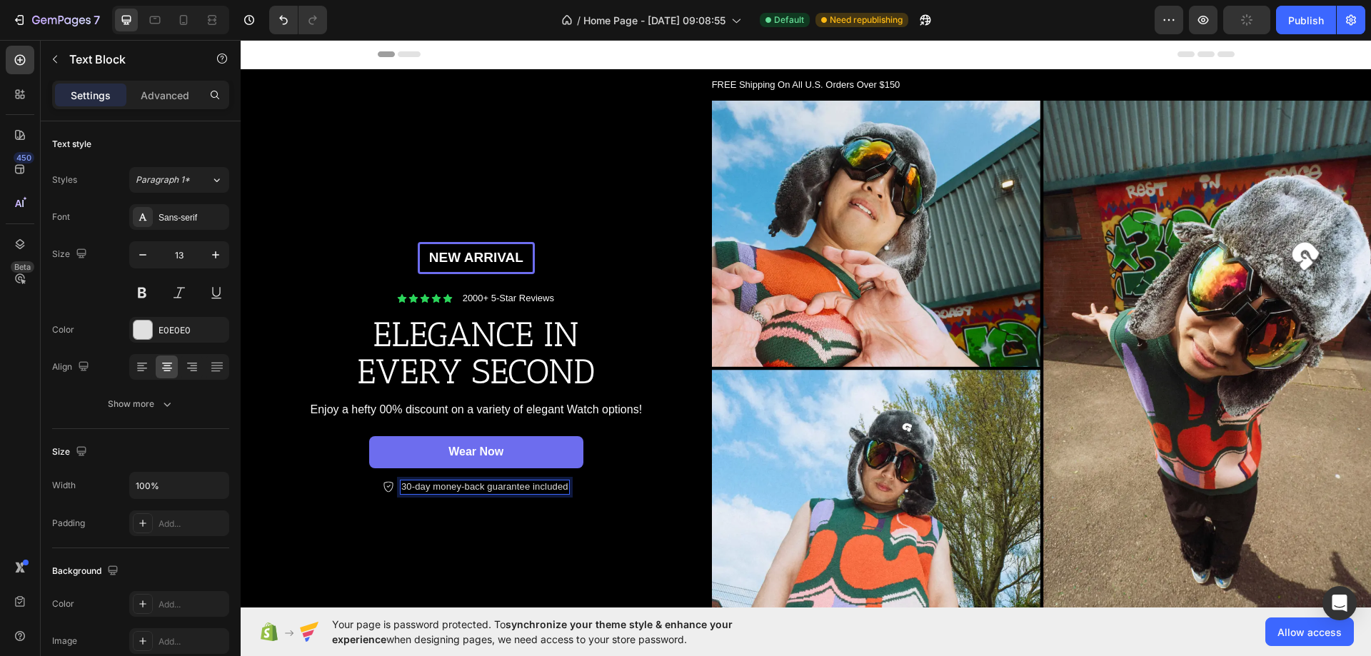
click at [448, 484] on p "30-day money-back guarantee included" at bounding box center [484, 487] width 167 height 12
click at [508, 483] on p "30-day money-back guarantee included" at bounding box center [484, 487] width 167 height 12
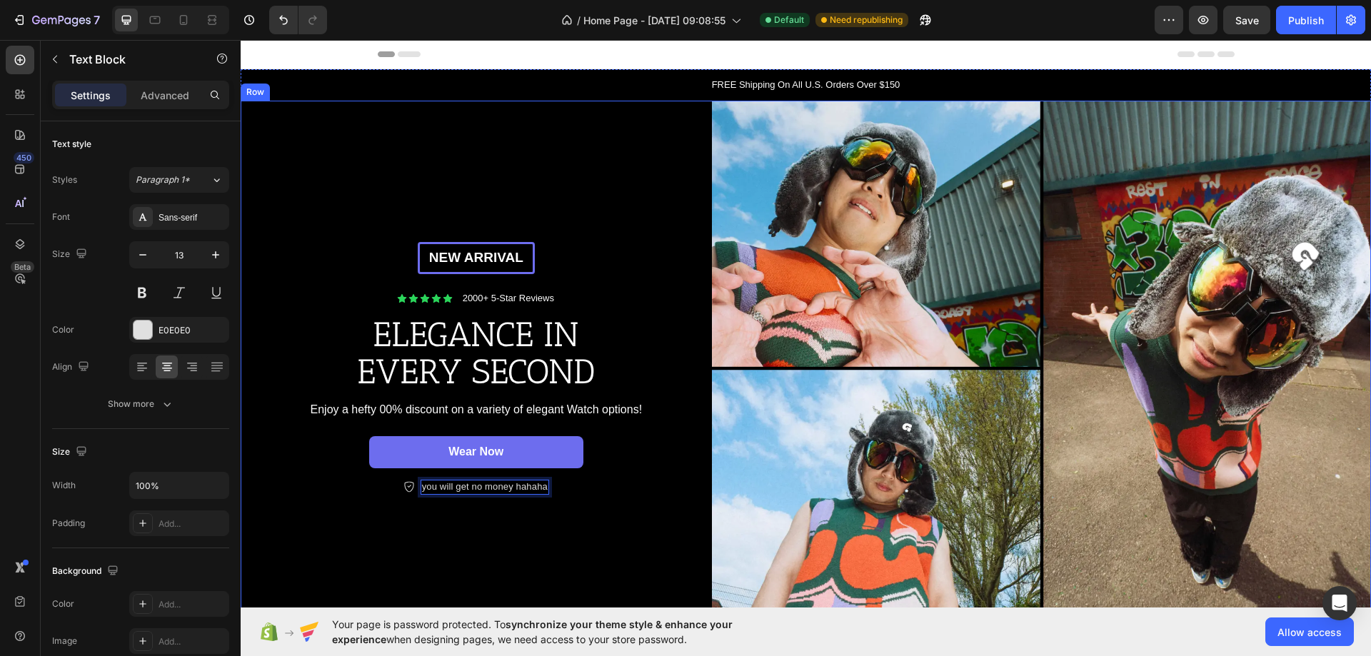
click at [479, 545] on div "New arrival Text [GEOGRAPHIC_DATA] Icon Icon Icon Icon Icon Icon List 2000+ 5-S…" at bounding box center [476, 369] width 471 height 536
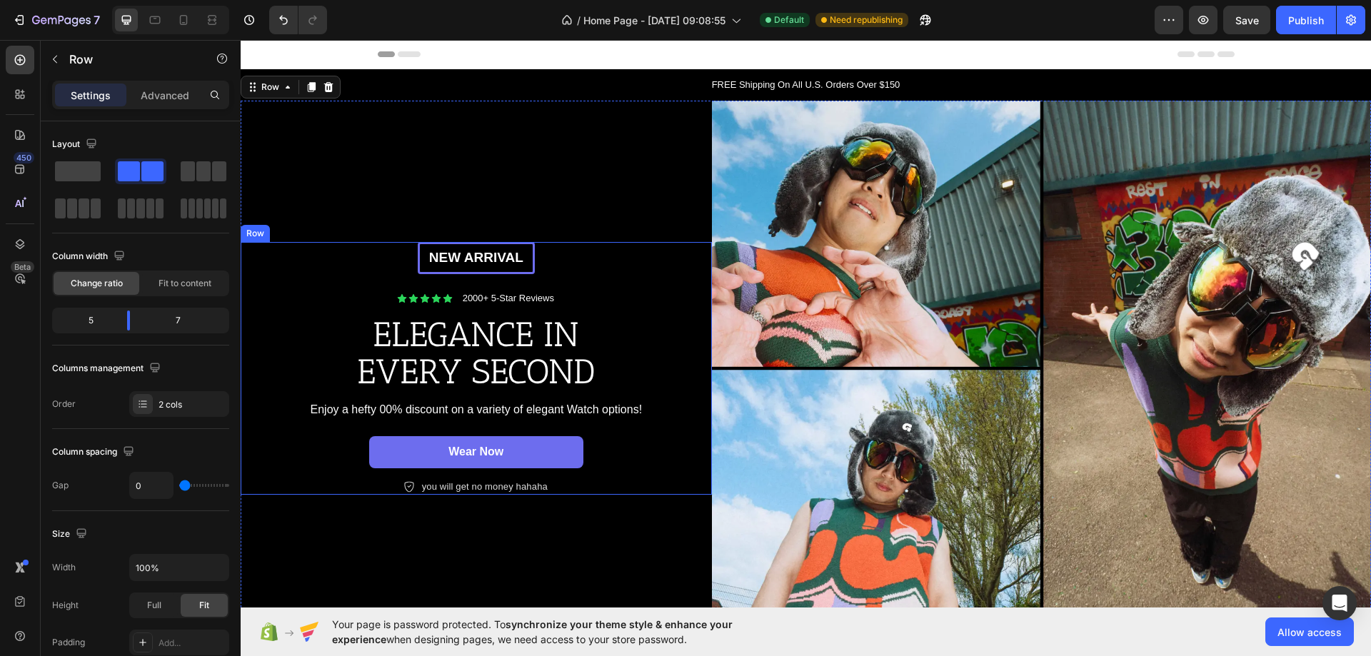
scroll to position [143, 0]
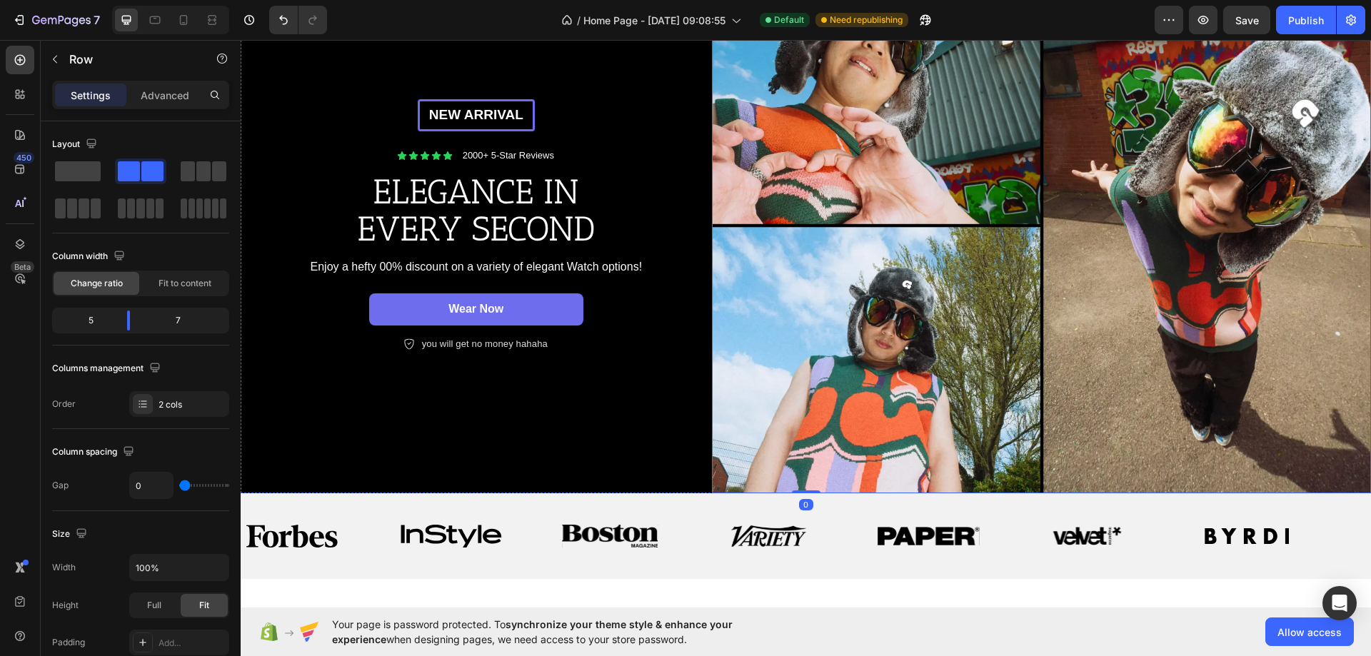
click at [957, 194] on img at bounding box center [1041, 226] width 659 height 536
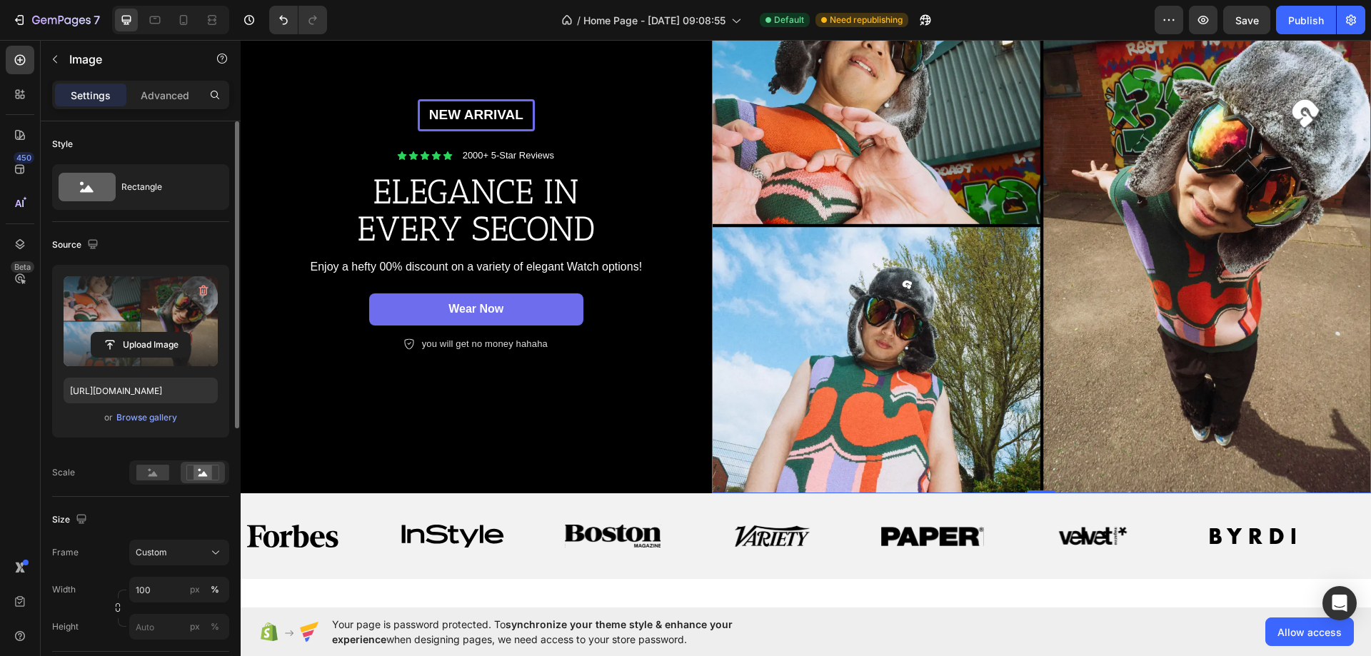
click at [134, 331] on label at bounding box center [141, 321] width 154 height 90
click at [134, 333] on input "file" at bounding box center [140, 345] width 99 height 24
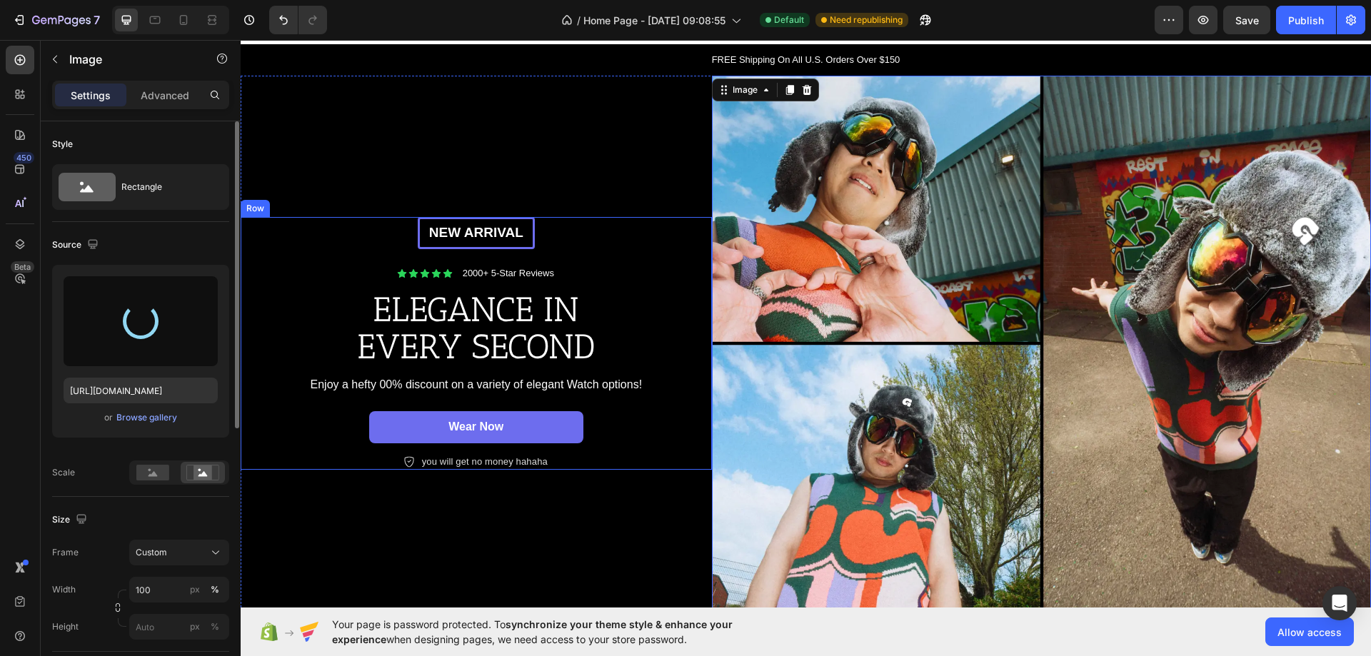
scroll to position [0, 0]
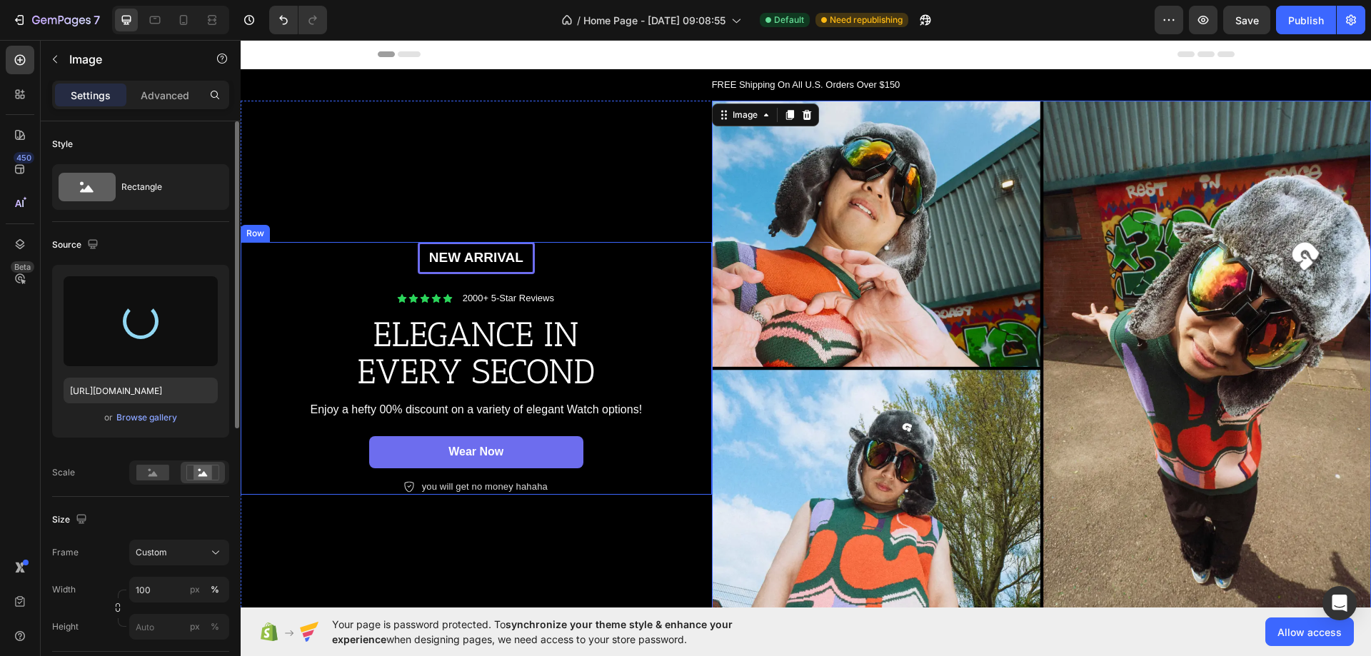
type input "[URL][DOMAIN_NAME]"
